Goal: Task Accomplishment & Management: Manage account settings

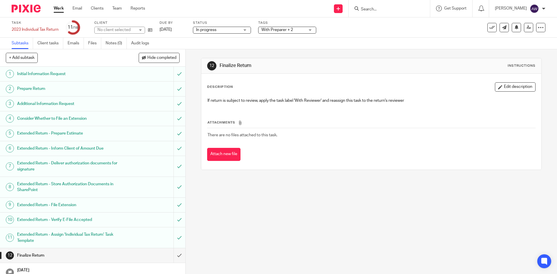
click at [122, 48] on link "Notes (0)" at bounding box center [116, 43] width 21 height 11
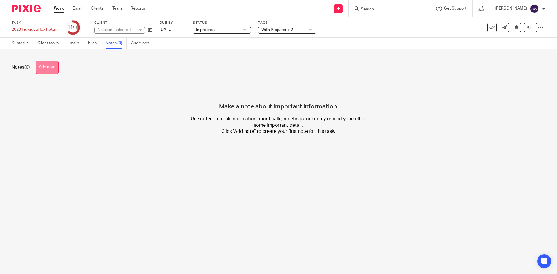
click at [53, 68] on button "Add note" at bounding box center [47, 67] width 23 height 13
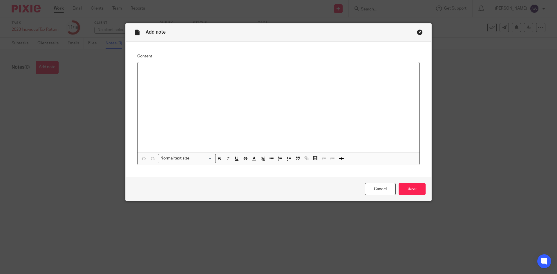
click at [148, 88] on div at bounding box center [279, 107] width 282 height 90
click at [183, 66] on div "Missing:" at bounding box center [279, 107] width 282 height 90
click at [270, 159] on icon "button" at bounding box center [271, 158] width 5 height 5
click at [277, 162] on button "button" at bounding box center [280, 158] width 7 height 7
click at [154, 82] on p "Virtual Currency/digital asset" at bounding box center [284, 82] width 261 height 6
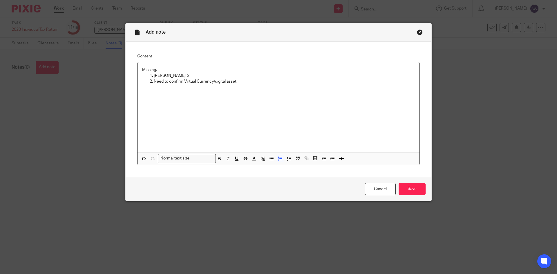
click at [249, 79] on p "Need to confirm Virtual Currency/digital asset" at bounding box center [284, 82] width 261 height 6
click at [422, 190] on input "Save" at bounding box center [412, 189] width 27 height 12
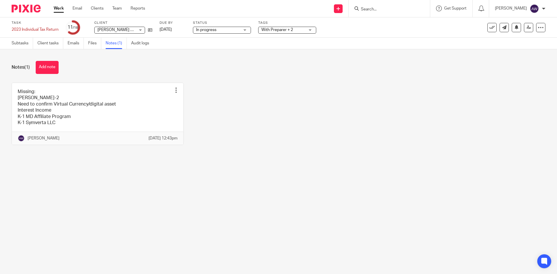
click at [60, 6] on link "Work" at bounding box center [59, 9] width 10 height 6
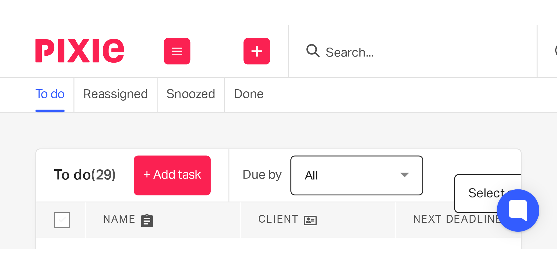
scroll to position [116, 0]
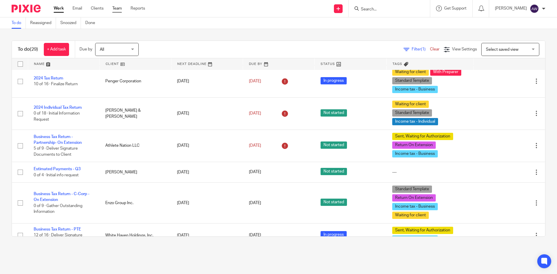
click at [115, 6] on link "Team" at bounding box center [117, 9] width 10 height 6
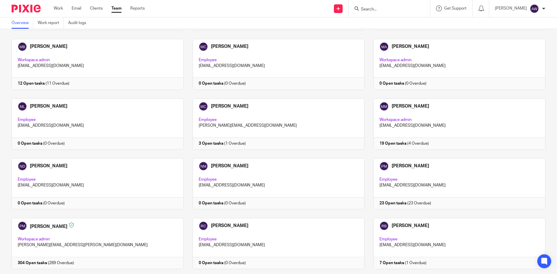
scroll to position [697, 0]
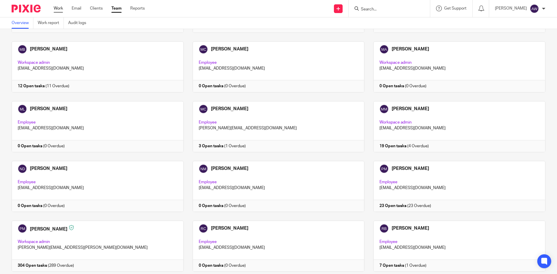
click at [61, 9] on link "Work" at bounding box center [58, 9] width 9 height 6
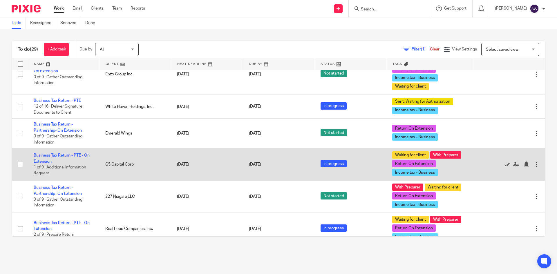
scroll to position [242, 0]
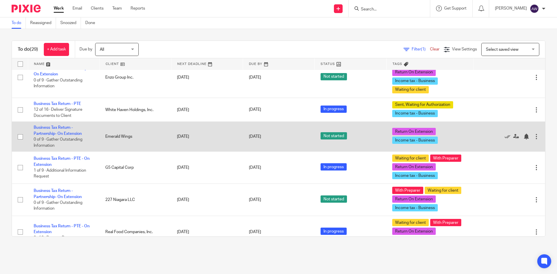
click at [67, 130] on td "Business Tax Return - Partnership- On Extension 0 of 9 · Gather Outstanding Inf…" at bounding box center [64, 137] width 72 height 30
click at [60, 132] on link "Business Tax Return - Partnership- On Extension" at bounding box center [58, 131] width 48 height 10
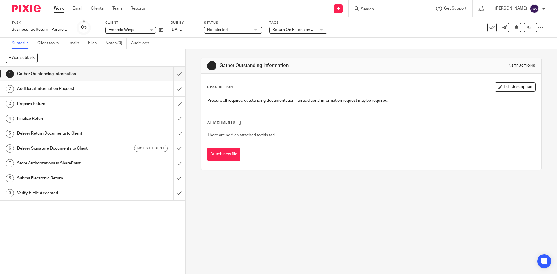
click at [219, 26] on div "Status Not started Not started Not started In progress 1" at bounding box center [233, 28] width 58 height 14
click at [217, 30] on span "Not started" at bounding box center [217, 30] width 21 height 4
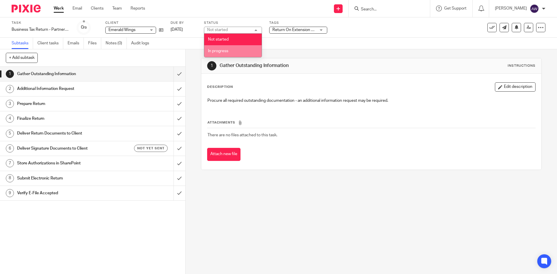
click at [227, 52] on span "In progress" at bounding box center [218, 51] width 20 height 4
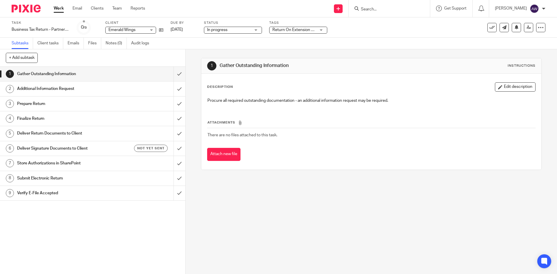
drag, startPoint x: 203, startPoint y: 51, endPoint x: 208, endPoint y: 48, distance: 6.0
click at [203, 49] on div "1 Gather Outstanding Information Instructions Description Edit description Proc…" at bounding box center [371, 113] width 340 height 129
click at [171, 74] on input "submit" at bounding box center [92, 74] width 185 height 15
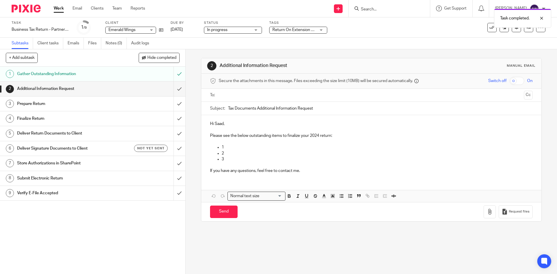
click at [62, 11] on link "Work" at bounding box center [59, 9] width 10 height 6
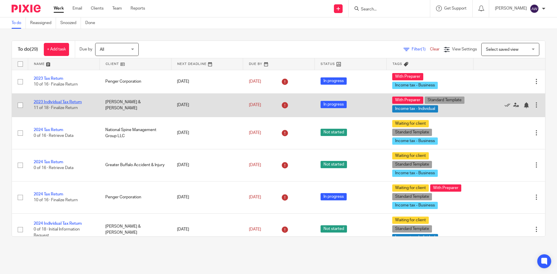
click at [57, 102] on link "2023 Individual Tax Return" at bounding box center [58, 102] width 48 height 4
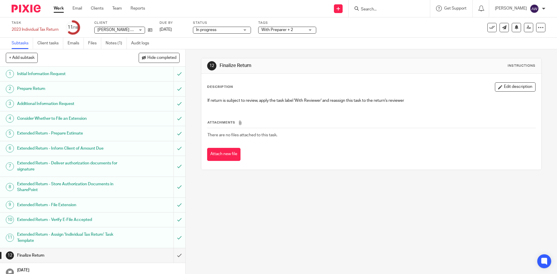
click at [281, 32] on span "With Preparer + 2" at bounding box center [284, 30] width 44 height 6
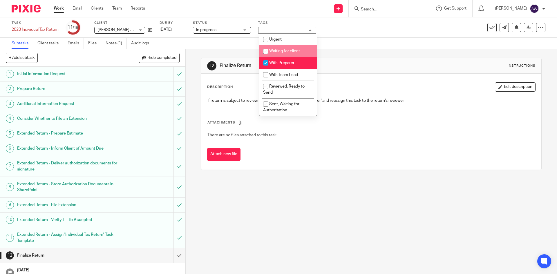
click at [284, 54] on li "Waiting for client" at bounding box center [287, 51] width 57 height 12
checkbox input "true"
click at [57, 11] on link "Work" at bounding box center [59, 9] width 10 height 6
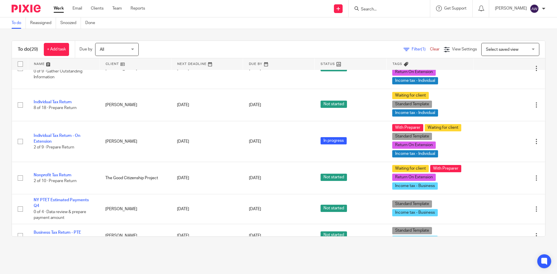
scroll to position [744, 0]
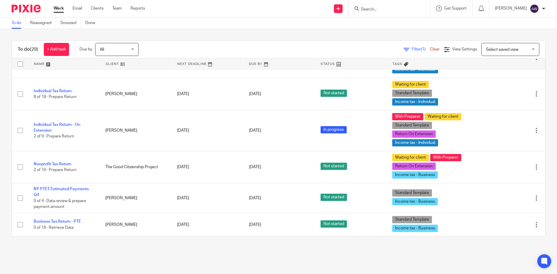
click at [378, 15] on div at bounding box center [389, 8] width 81 height 17
click at [378, 14] on div at bounding box center [389, 8] width 81 height 17
click at [383, 10] on input "Search" at bounding box center [386, 9] width 52 height 5
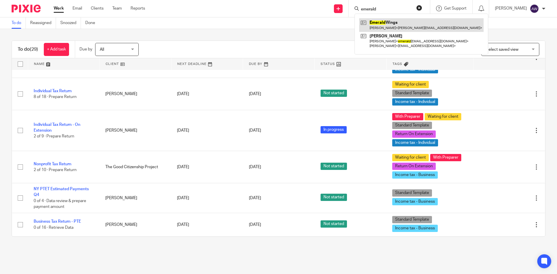
type input "emerald"
click at [390, 20] on link at bounding box center [421, 24] width 125 height 13
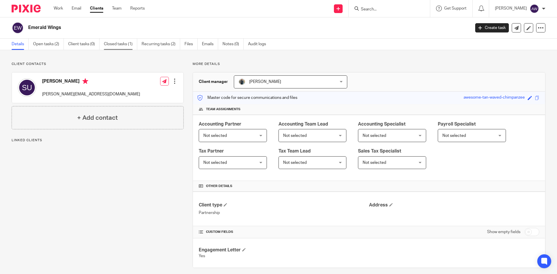
click at [124, 46] on link "Closed tasks (1)" at bounding box center [120, 44] width 33 height 11
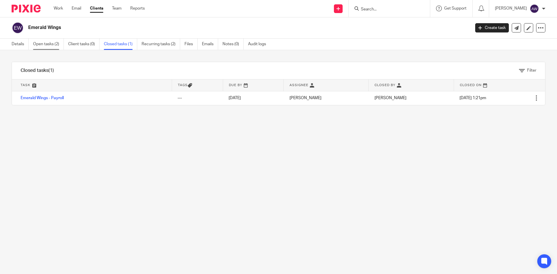
click at [54, 45] on link "Open tasks (2)" at bounding box center [48, 44] width 31 height 11
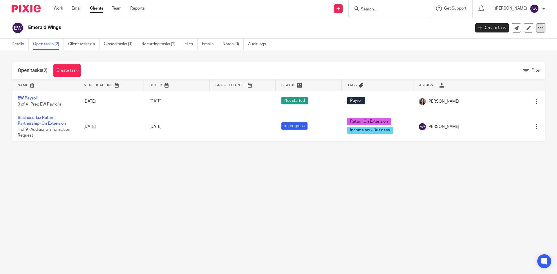
click at [538, 29] on icon at bounding box center [541, 28] width 6 height 6
click at [331, 57] on div "Open tasks (2) Create task Filter Name Next Deadline Due By Snoozed Until Statu…" at bounding box center [278, 101] width 557 height 103
click at [538, 28] on icon at bounding box center [541, 28] width 6 height 6
click at [319, 53] on div "Open tasks (2) Create task Filter Name Next Deadline Due By Snoozed Until Statu…" at bounding box center [278, 101] width 557 height 103
click at [41, 27] on h2 "Emerald Wings" at bounding box center [203, 28] width 351 height 6
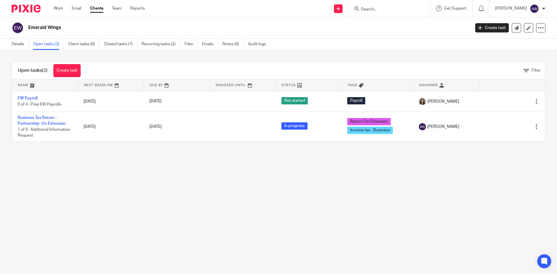
click at [59, 24] on div "Emerald Wings" at bounding box center [239, 28] width 455 height 12
click at [352, 15] on div at bounding box center [389, 8] width 81 height 17
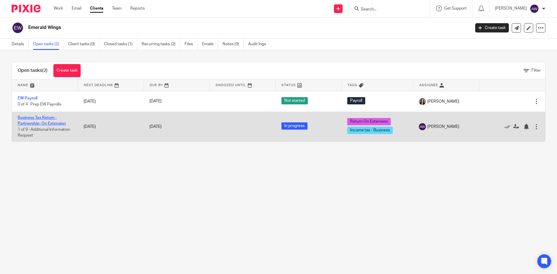
click at [37, 122] on link "Business Tax Return - Partnership- On Extension" at bounding box center [42, 121] width 48 height 10
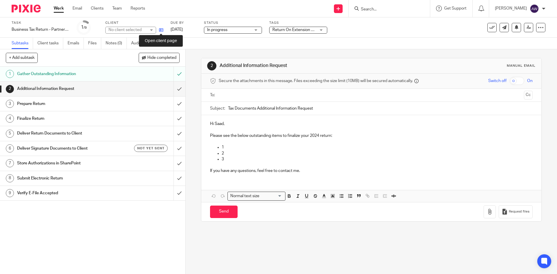
click at [160, 31] on icon at bounding box center [161, 30] width 4 height 4
click at [54, 10] on link "Work" at bounding box center [59, 9] width 10 height 6
